Goal: Task Accomplishment & Management: Manage account settings

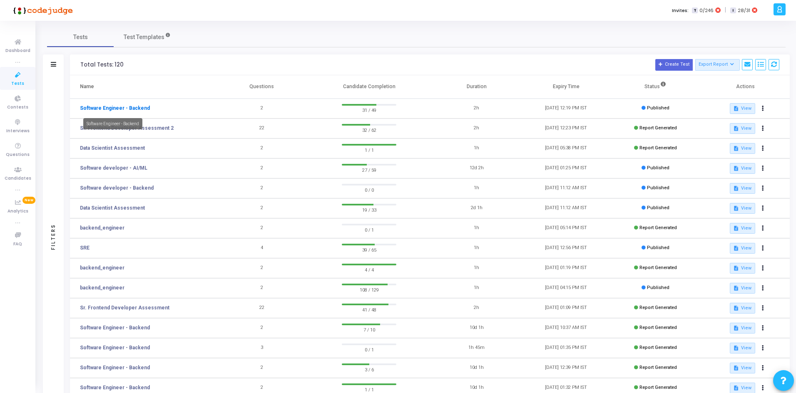
click at [138, 105] on link "Software Engineer - Backend" at bounding box center [115, 107] width 70 height 7
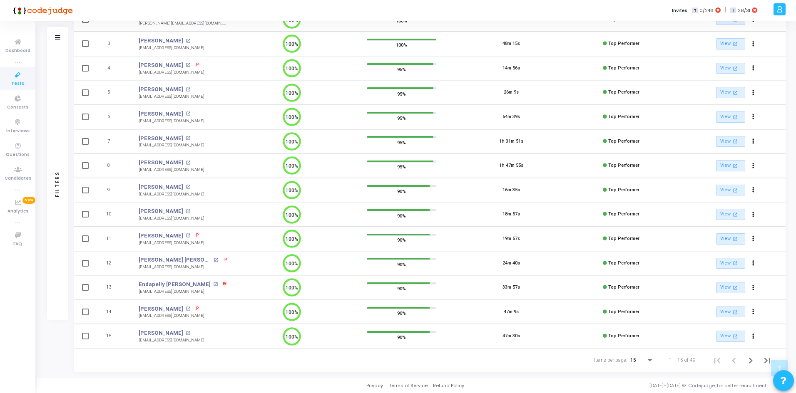
click at [636, 357] on div "15" at bounding box center [641, 359] width 23 height 14
click at [636, 358] on span "50" at bounding box center [642, 355] width 23 height 15
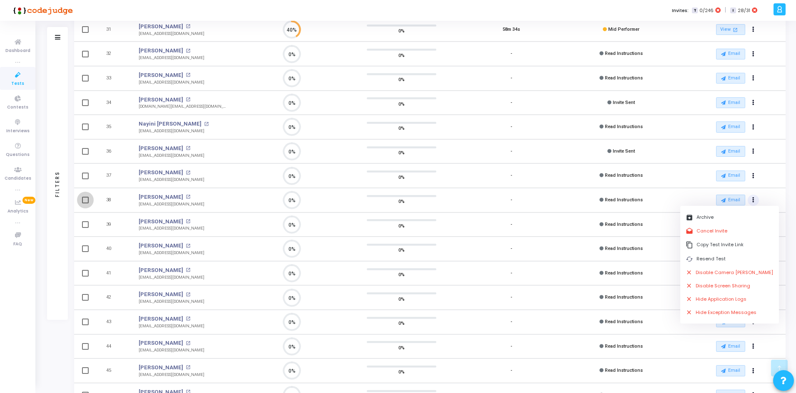
click at [88, 201] on span at bounding box center [85, 200] width 7 height 7
click at [85, 204] on input "checkbox" at bounding box center [85, 204] width 0 height 0
checkbox input "true"
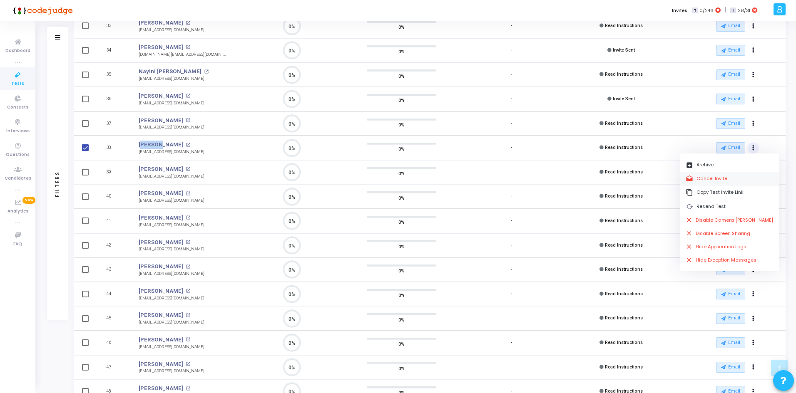
click at [727, 182] on button "drafts Cancel Invite" at bounding box center [729, 179] width 99 height 14
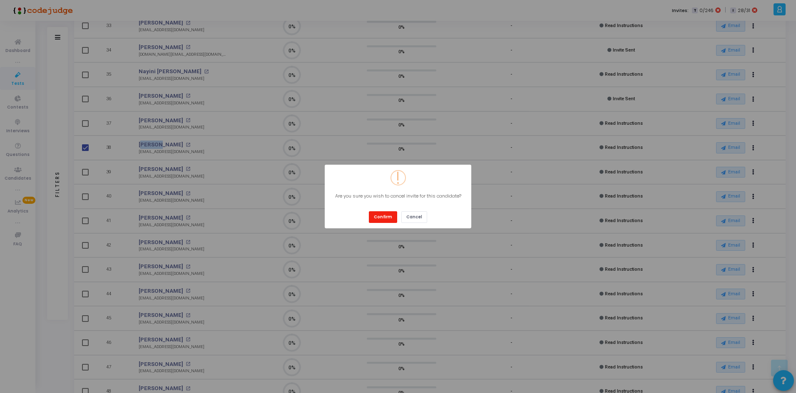
click at [382, 217] on button "Confirm" at bounding box center [383, 216] width 28 height 11
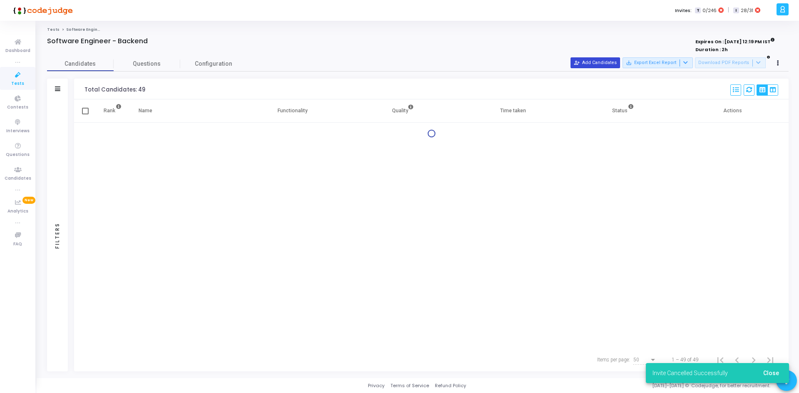
click at [604, 55] on cj-published-test "Software Engineer - Backend Expires On : [DATE] 12:19 PM IST Duration : 2h Cand…" at bounding box center [418, 204] width 742 height 335
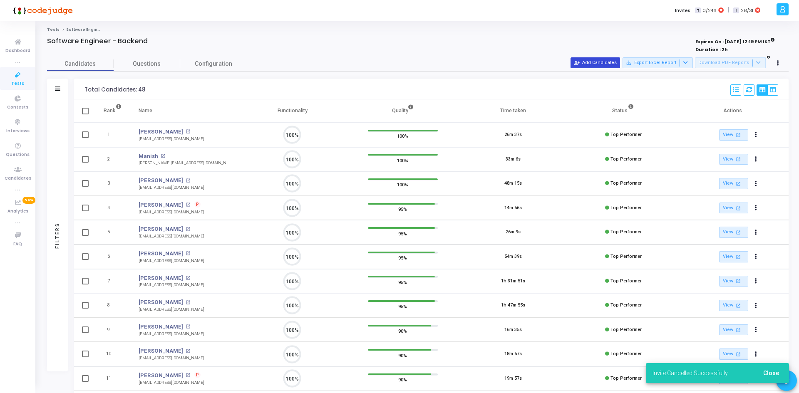
click at [604, 57] on div "person_add_alt Add Candidates save_alt Export Excel Report Download PDF Reports" at bounding box center [677, 63] width 213 height 12
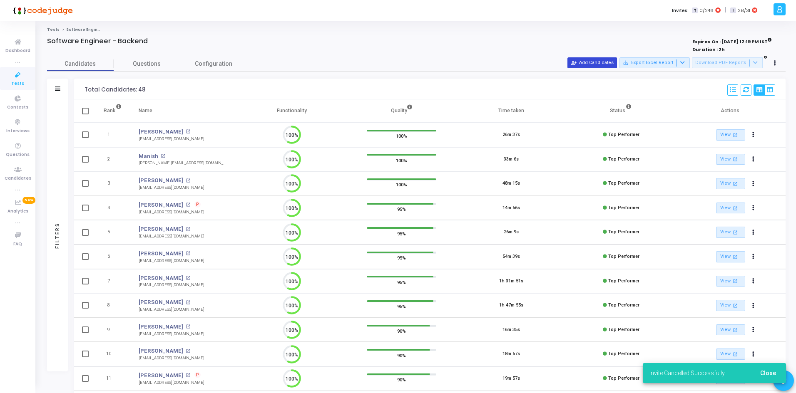
click at [604, 60] on button "person_add_alt Add Candidates" at bounding box center [592, 62] width 50 height 11
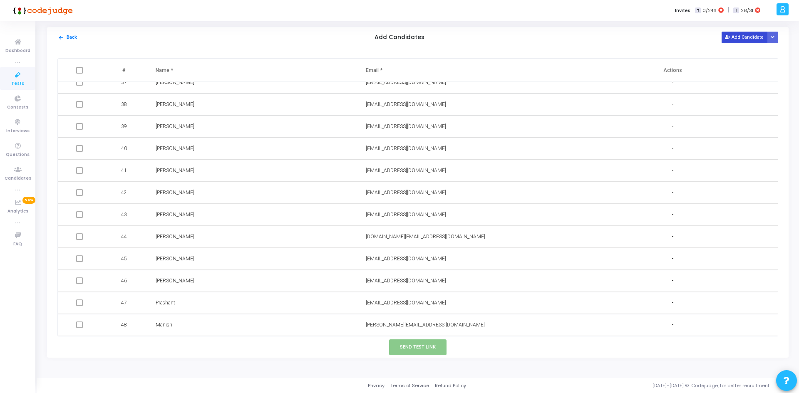
click at [736, 40] on button "Add Candidate" at bounding box center [745, 37] width 46 height 11
click at [405, 330] on input "text" at bounding box center [433, 325] width 134 height 14
paste input "[EMAIL_ADDRESS][DOMAIN_NAME]"
type input "[EMAIL_ADDRESS][DOMAIN_NAME]"
click at [188, 324] on input "text" at bounding box center [223, 325] width 134 height 14
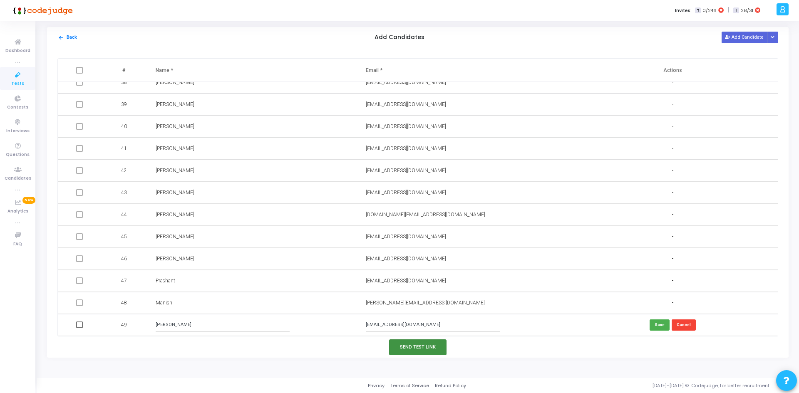
type input "[PERSON_NAME]"
click at [415, 344] on button "Send Test Link" at bounding box center [417, 347] width 57 height 15
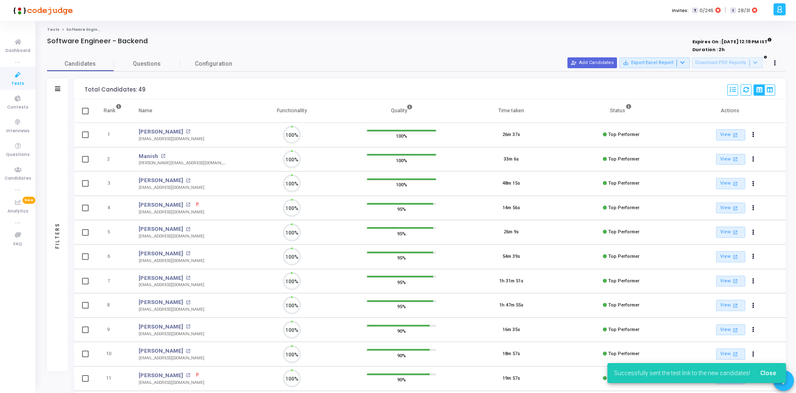
scroll to position [4, 4]
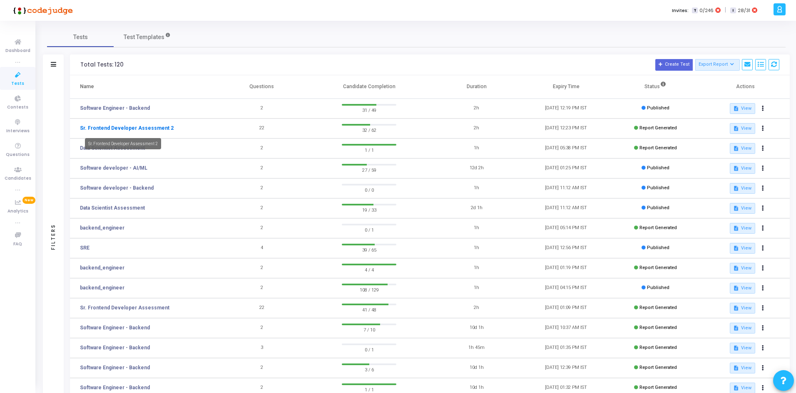
click at [162, 128] on link "Sr. Frontend Developer Assessment 2" at bounding box center [127, 127] width 94 height 7
